Goal: Information Seeking & Learning: Understand process/instructions

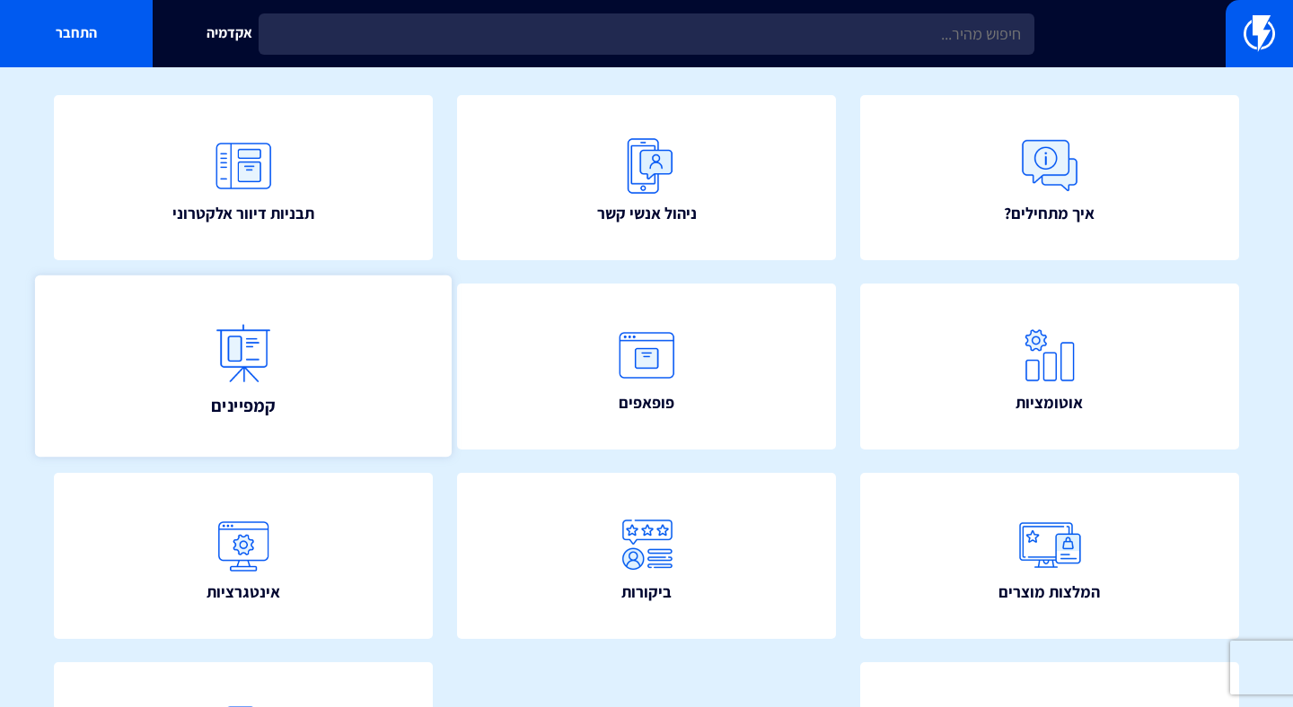
scroll to position [70, 0]
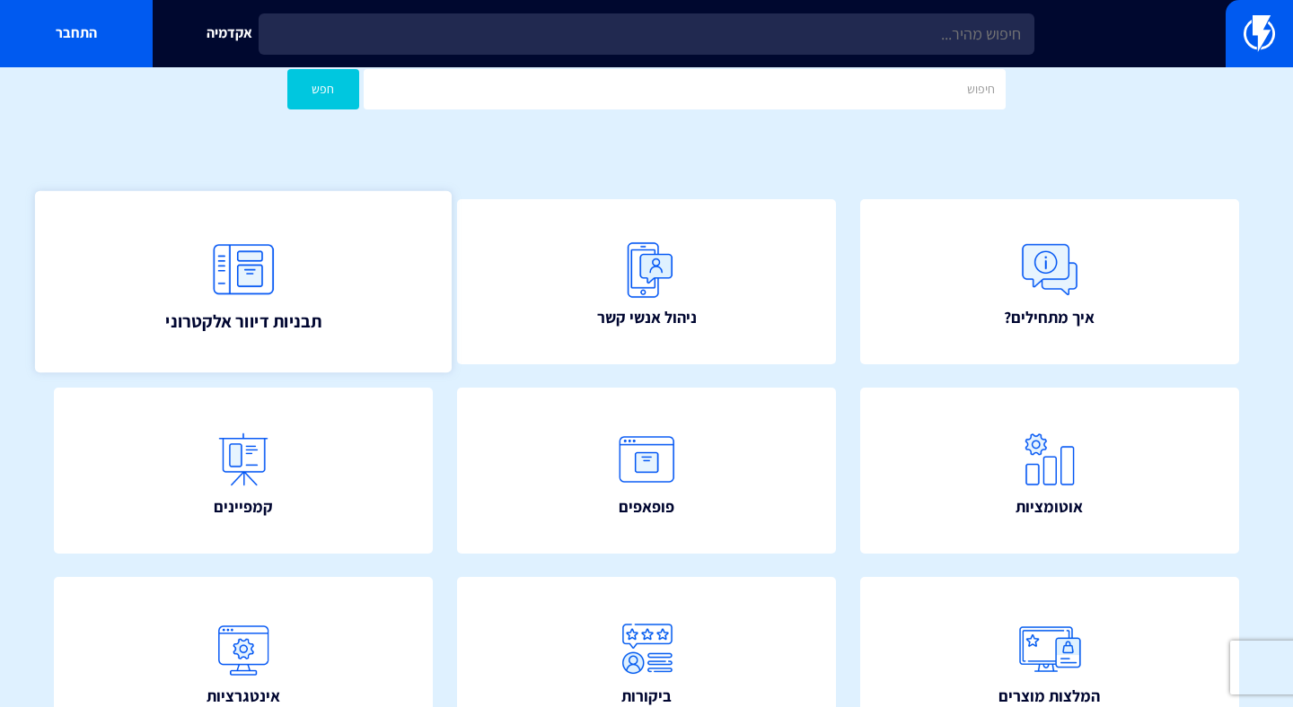
click at [321, 242] on link "תבניות דיוור אלקטרוני" at bounding box center [243, 281] width 417 height 182
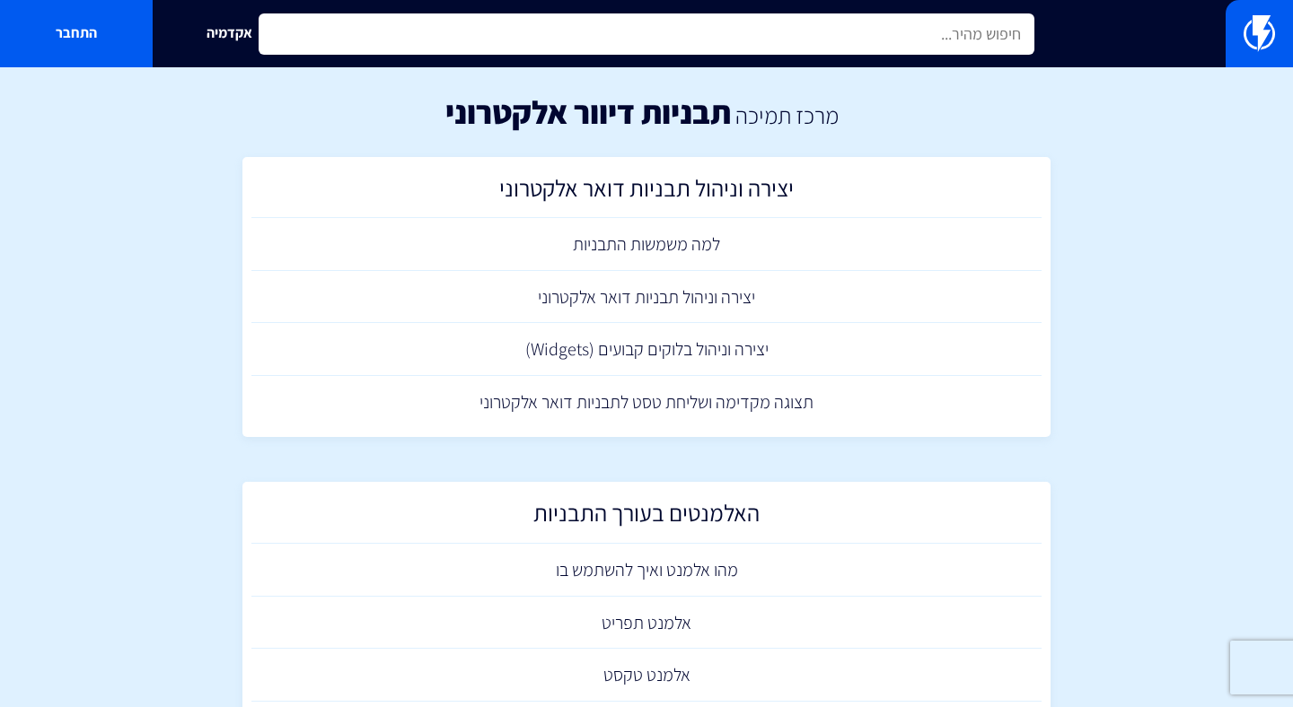
click at [969, 25] on input "text" at bounding box center [647, 33] width 776 height 41
type input "v"
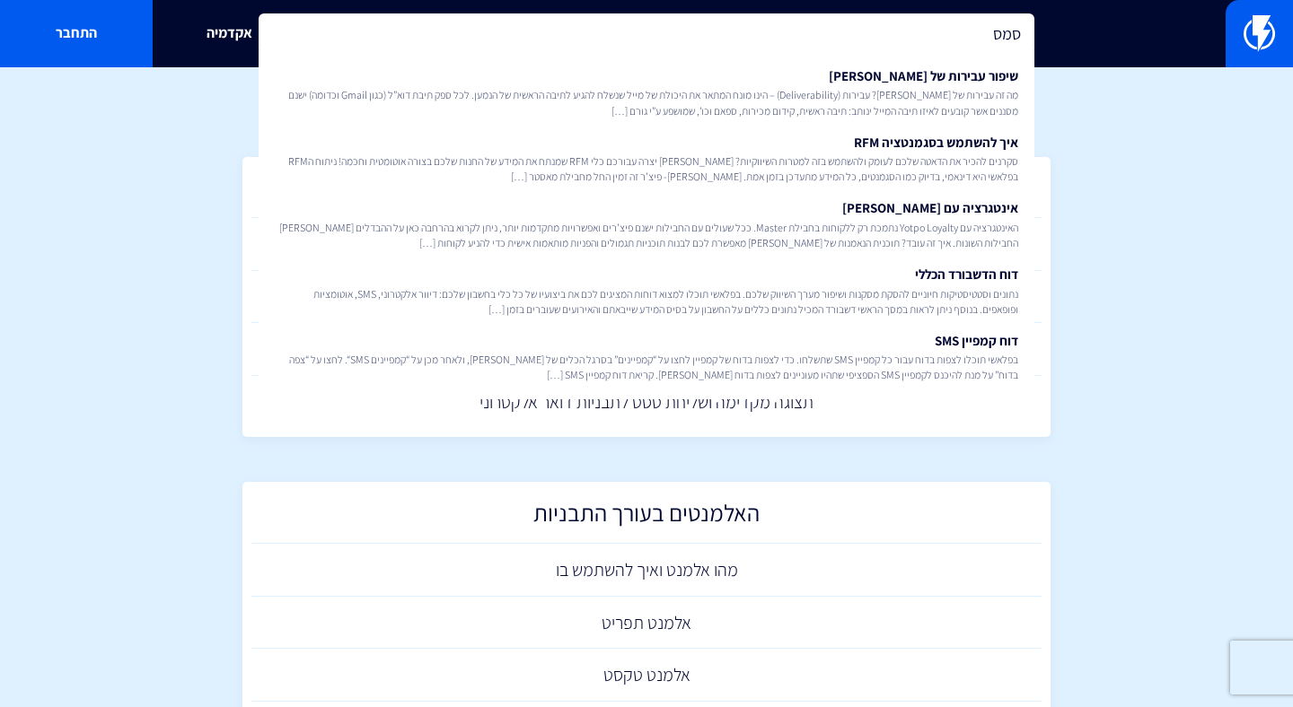
type input "סמס"
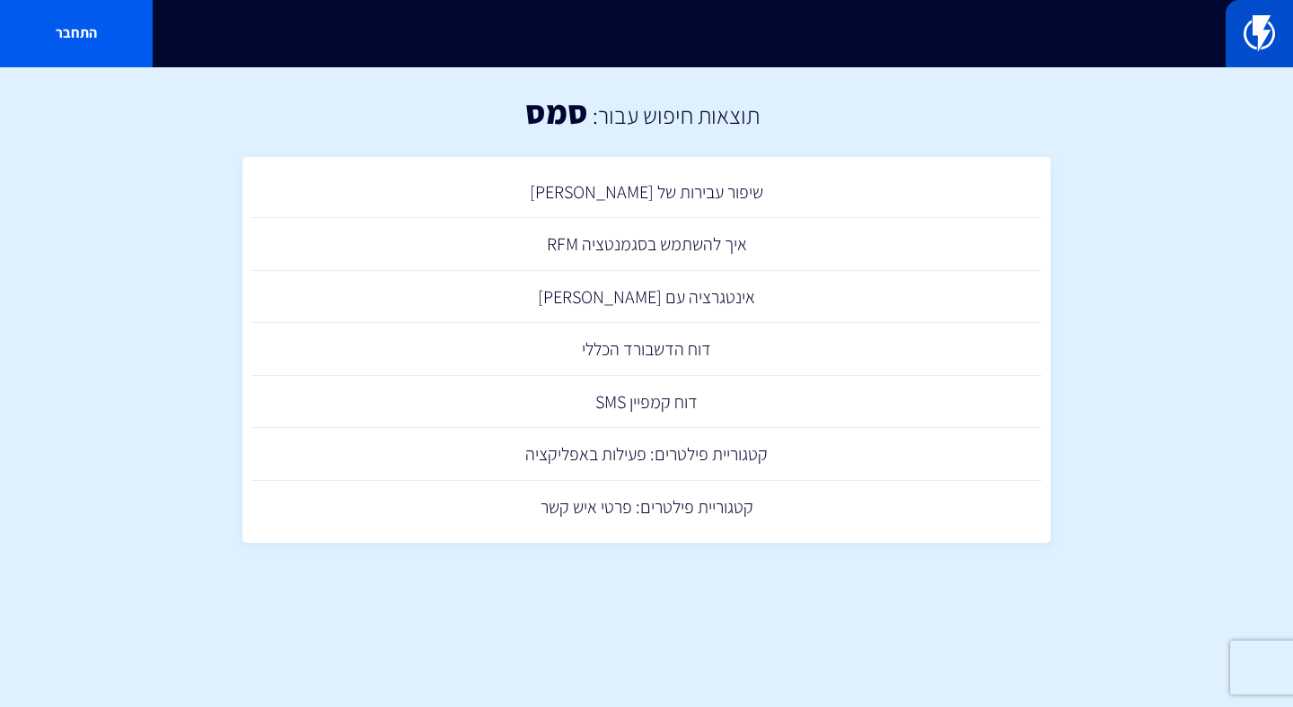
click at [1233, 48] on link at bounding box center [1259, 33] width 67 height 67
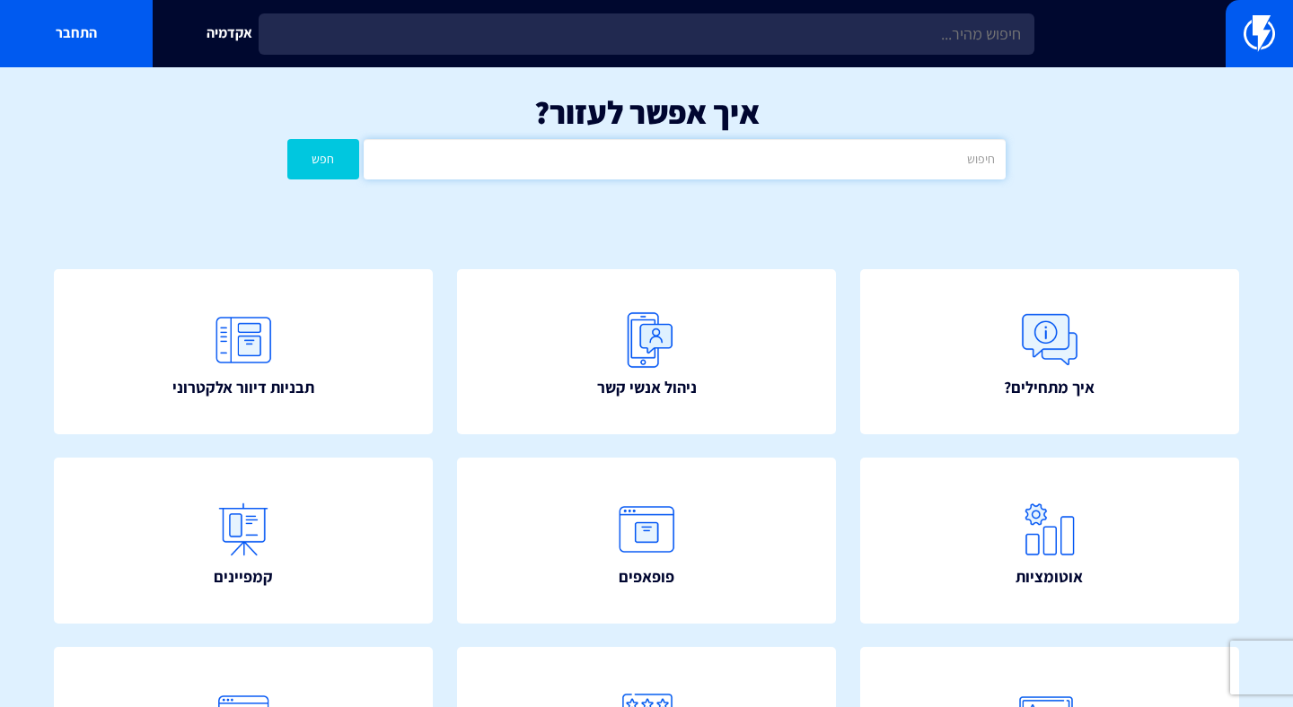
click at [653, 172] on input "text" at bounding box center [685, 159] width 642 height 40
type input "sms"
click at [287, 139] on button "חפש" at bounding box center [323, 159] width 72 height 40
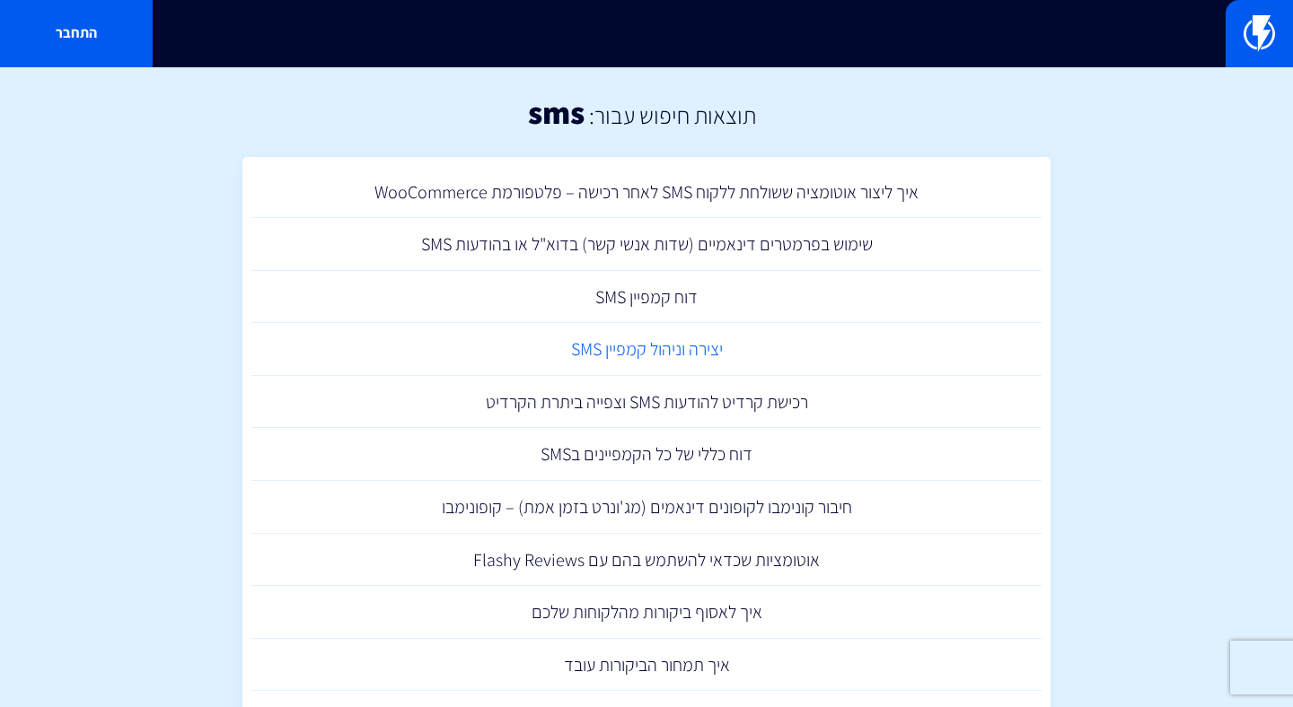
click at [645, 349] on link "יצירה וניהול קמפיין SMS" at bounding box center [646, 349] width 790 height 53
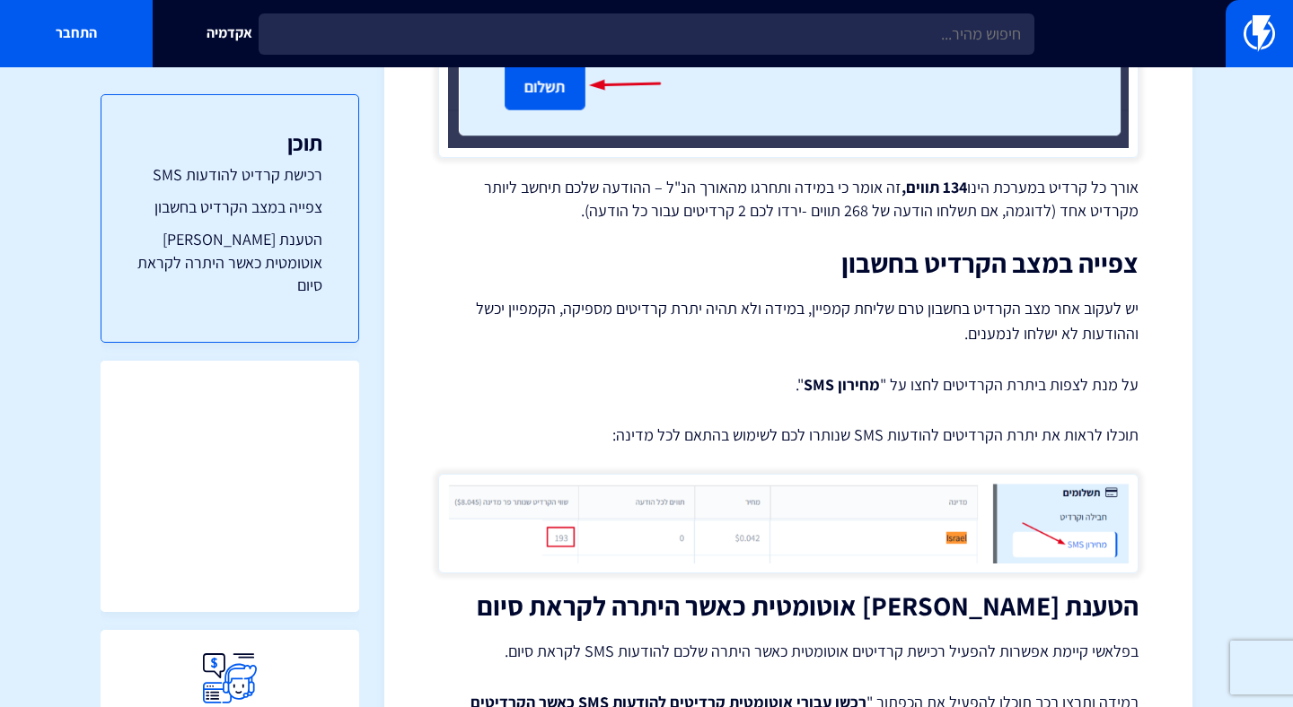
scroll to position [2710, 0]
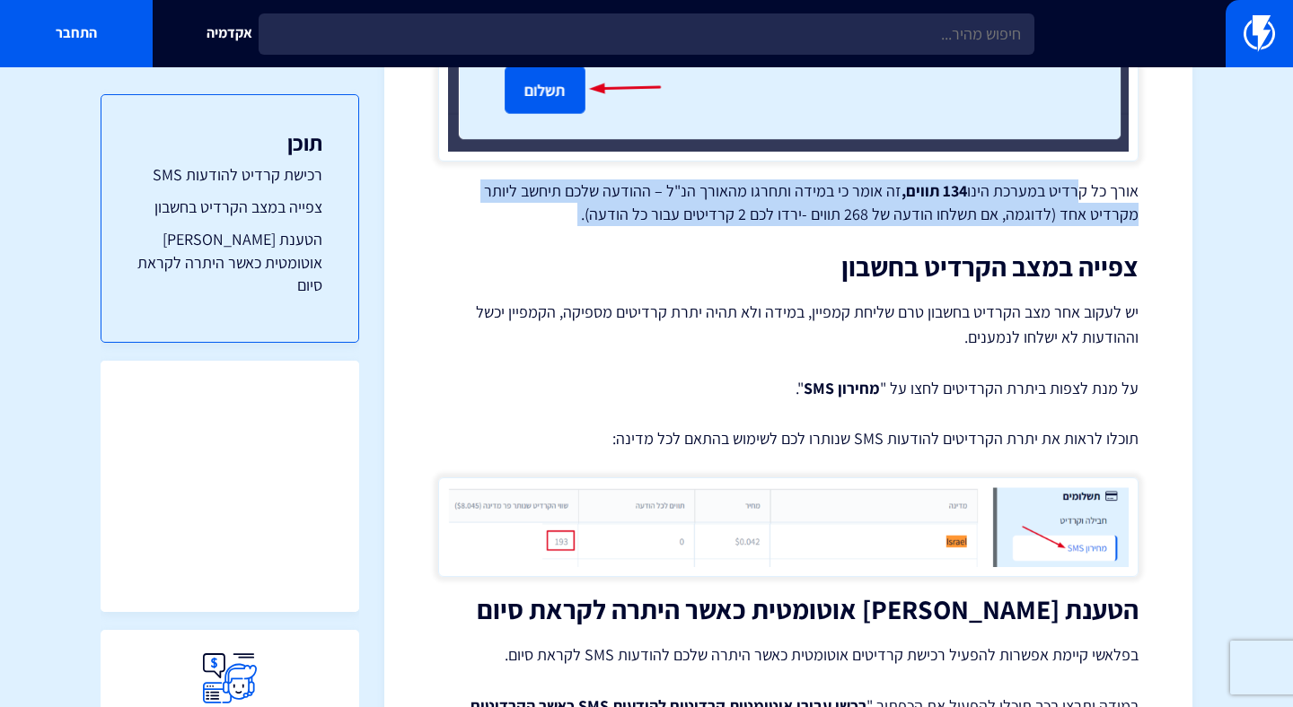
drag, startPoint x: 1078, startPoint y: 190, endPoint x: 646, endPoint y: 229, distance: 433.6
drag, startPoint x: 1142, startPoint y: 197, endPoint x: 570, endPoint y: 236, distance: 573.3
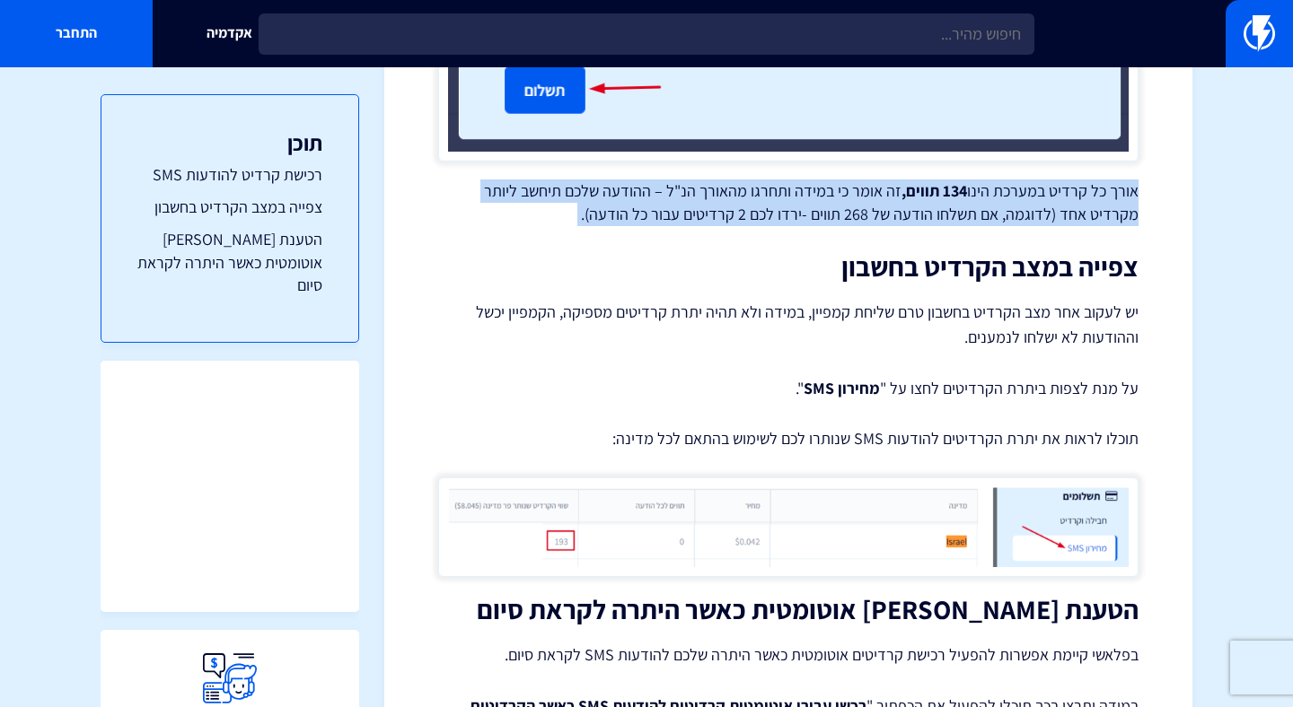
copy div "אורך כל קרדיט במערכת הינו 134 תווים, זה אומר כי במידה ותחרגו מהאורך הנ"ל – ההוד…"
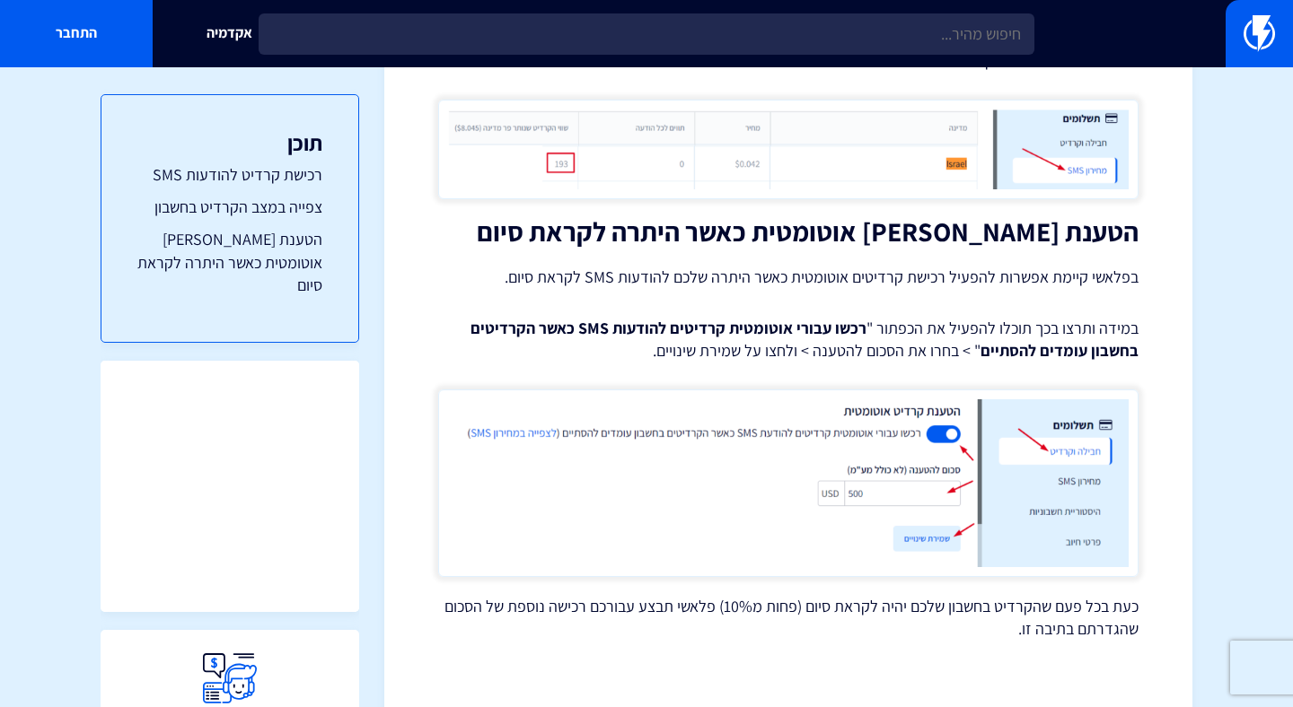
scroll to position [3129, 0]
